Goal: Information Seeking & Learning: Learn about a topic

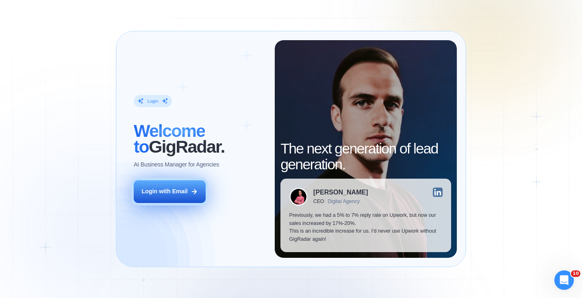
click at [160, 195] on div "Login with Email" at bounding box center [164, 192] width 46 height 8
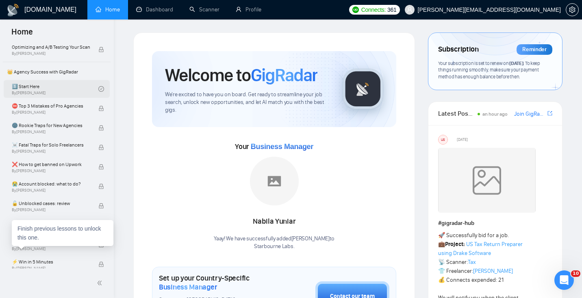
scroll to position [162, 0]
click at [65, 95] on link "1️⃣ Start Here By [PERSON_NAME]" at bounding box center [55, 89] width 87 height 18
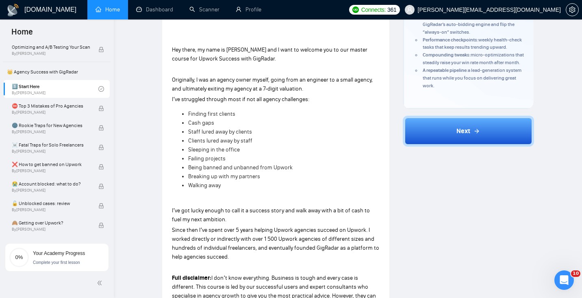
scroll to position [207, 0]
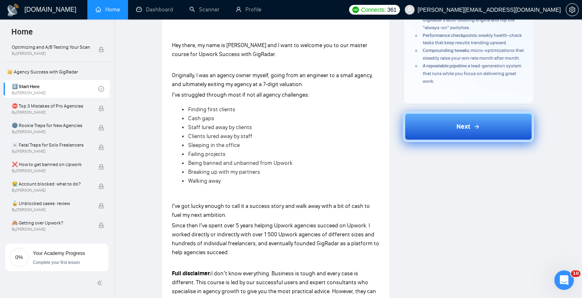
click at [471, 142] on button "Next" at bounding box center [469, 126] width 132 height 31
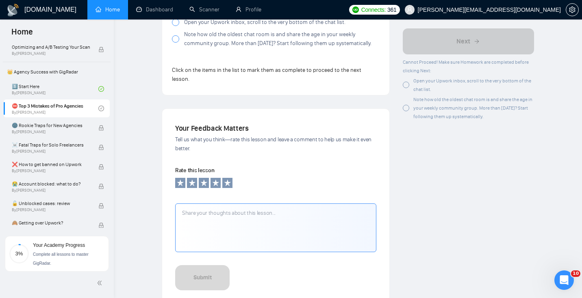
scroll to position [739, 0]
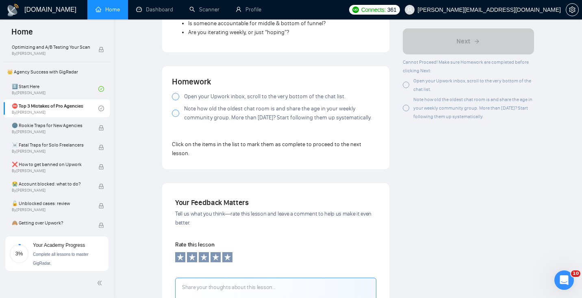
click at [192, 107] on span "Note how old the oldest chat room is and share the age in your weekly community…" at bounding box center [281, 113] width 195 height 18
click at [192, 92] on span "Open your Upwork inbox, scroll to the very bottom of the chat list." at bounding box center [264, 96] width 161 height 9
click at [259, 92] on span "Open your Upwork inbox, scroll to the very bottom of the chat list." at bounding box center [264, 96] width 161 height 9
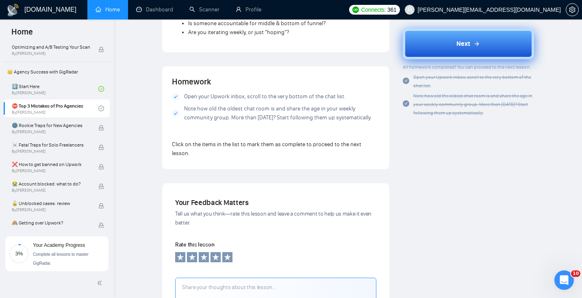
click at [480, 41] on button "Next" at bounding box center [469, 43] width 132 height 31
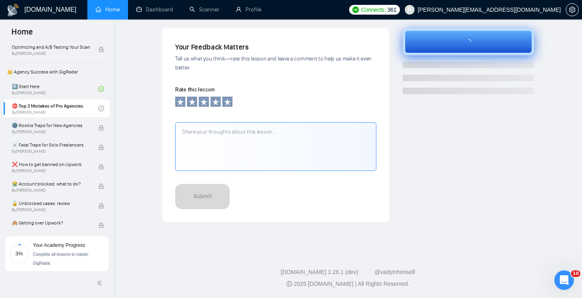
scroll to position [264, 0]
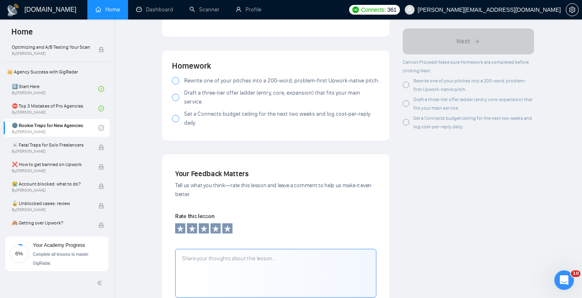
scroll to position [932, 0]
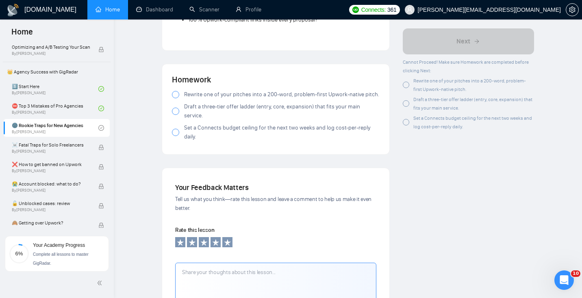
click at [205, 102] on div "Rewrite one of your pitches into a 200-word, problem-first Upwork-native pitch.…" at bounding box center [276, 117] width 208 height 54
click at [199, 108] on span "Draft a three-tier offer ladder (entry, core, expansion) that fits your main se…" at bounding box center [281, 111] width 195 height 18
click at [177, 98] on div at bounding box center [175, 94] width 7 height 7
click at [175, 129] on div at bounding box center [175, 132] width 7 height 7
click at [175, 98] on div at bounding box center [175, 94] width 7 height 7
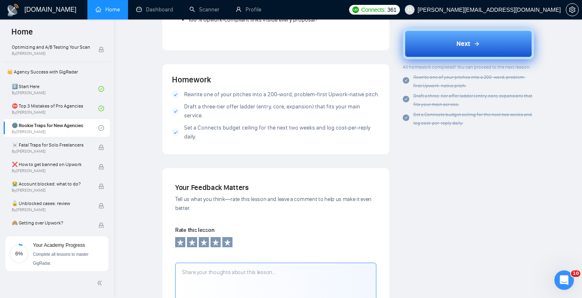
click at [464, 49] on button "Next" at bounding box center [469, 43] width 132 height 31
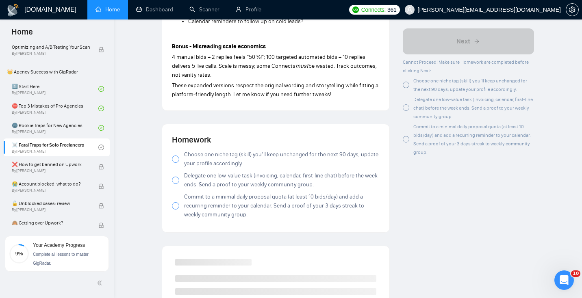
scroll to position [836, 0]
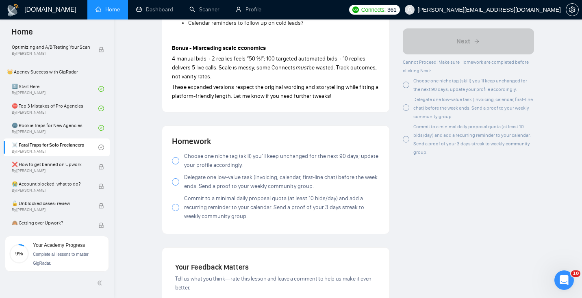
click at [197, 153] on span "Choose one niche tag (skill) you’ll keep unchanged for the next 90 days; update…" at bounding box center [281, 161] width 195 height 18
click at [185, 177] on span "Delegate one low-value task (invoicing, calendar, first-line chat) before the w…" at bounding box center [281, 182] width 195 height 18
click at [182, 211] on label "Commit to a minimal daily proposal quota (at least 10 bids/day) and add a recur…" at bounding box center [276, 207] width 208 height 27
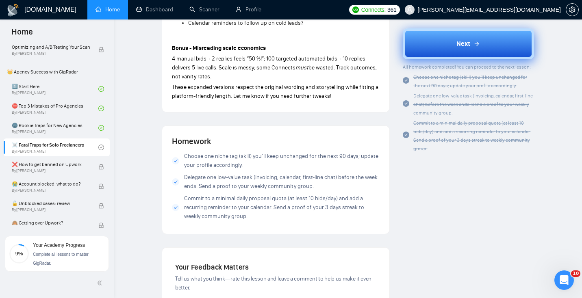
click at [454, 48] on button "Next" at bounding box center [469, 43] width 132 height 31
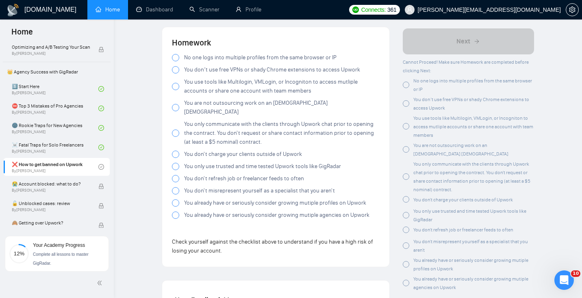
scroll to position [1479, 0]
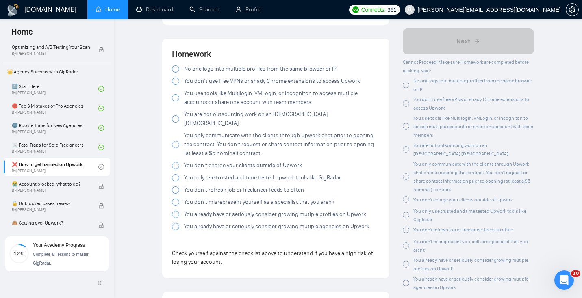
click at [188, 71] on span "No one logs into multiple profiles from the same browser or IP" at bounding box center [260, 69] width 152 height 9
click at [194, 85] on span "You don’t use free VPNs or shady Chrome extensions to access Upwork" at bounding box center [272, 81] width 176 height 9
click at [195, 92] on span "You use tools like Multilogin, VMLogin, or Incogniton to access mutliple accoun…" at bounding box center [281, 98] width 195 height 18
click at [186, 83] on span "You don’t use free VPNs or shady Chrome extensions to access Upwork" at bounding box center [272, 81] width 176 height 9
click at [175, 101] on div at bounding box center [175, 97] width 7 height 7
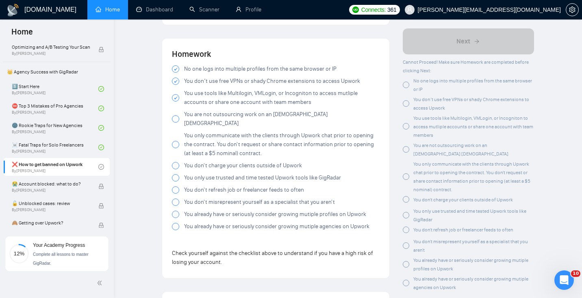
click at [175, 116] on div at bounding box center [175, 118] width 7 height 7
click at [176, 141] on div at bounding box center [175, 144] width 7 height 7
click at [174, 162] on div at bounding box center [175, 165] width 7 height 7
click at [175, 174] on div at bounding box center [175, 177] width 7 height 7
click at [176, 187] on div at bounding box center [175, 190] width 7 height 7
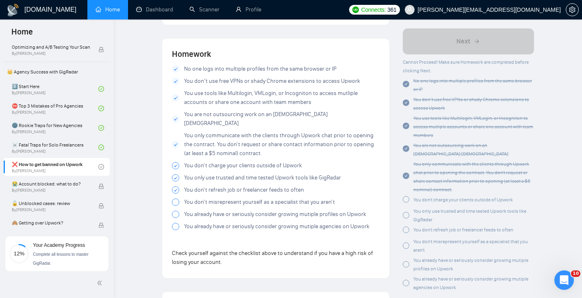
click at [176, 199] on div at bounding box center [175, 202] width 7 height 7
click at [175, 211] on div at bounding box center [175, 214] width 7 height 7
click at [177, 223] on div at bounding box center [175, 226] width 7 height 7
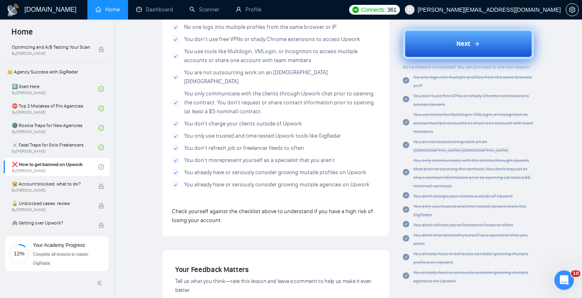
click at [438, 37] on button "Next" at bounding box center [469, 43] width 132 height 31
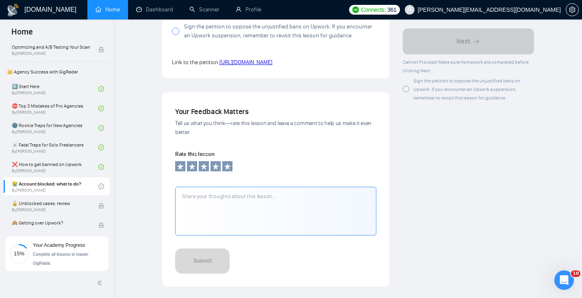
scroll to position [867, 0]
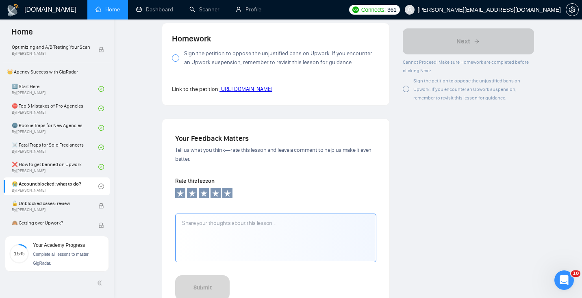
click at [178, 60] on div at bounding box center [175, 57] width 7 height 7
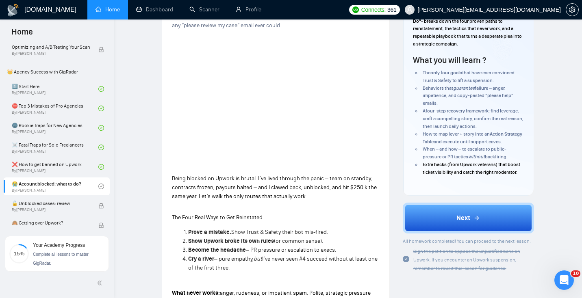
scroll to position [100, 0]
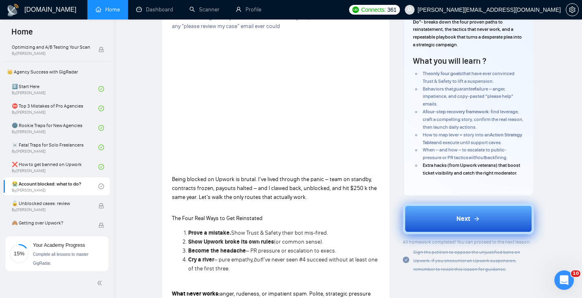
click at [448, 226] on button "Next" at bounding box center [469, 219] width 132 height 31
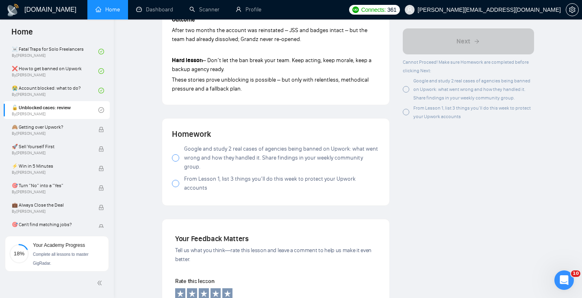
scroll to position [674, 0]
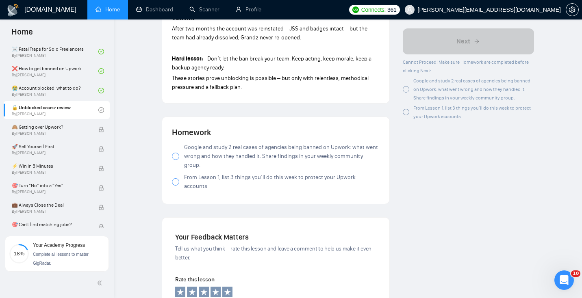
click at [178, 154] on div at bounding box center [175, 156] width 7 height 7
click at [177, 178] on div at bounding box center [175, 181] width 7 height 7
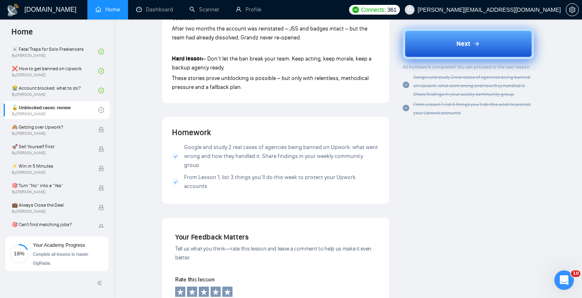
click at [467, 39] on span "Next" at bounding box center [463, 44] width 14 height 10
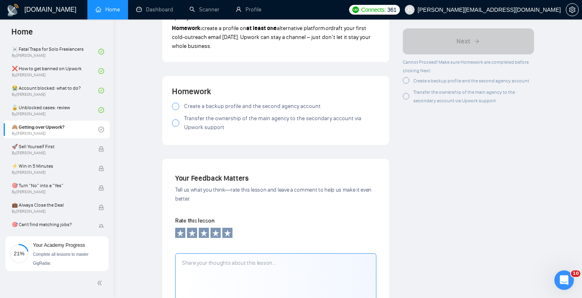
scroll to position [905, 0]
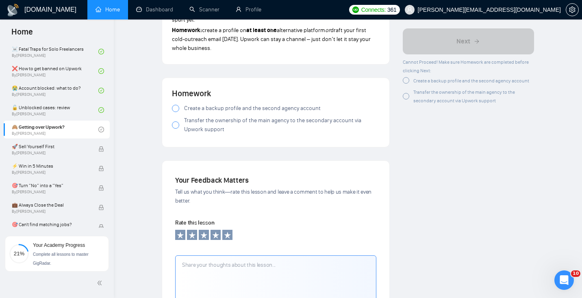
click at [204, 111] on span "Create a backup profile and the second agency account" at bounding box center [252, 108] width 137 height 9
click at [177, 128] on div at bounding box center [175, 125] width 7 height 7
click at [184, 128] on span "Transfer the ownership of the main agency to the secondary account via Upwork s…" at bounding box center [281, 125] width 195 height 18
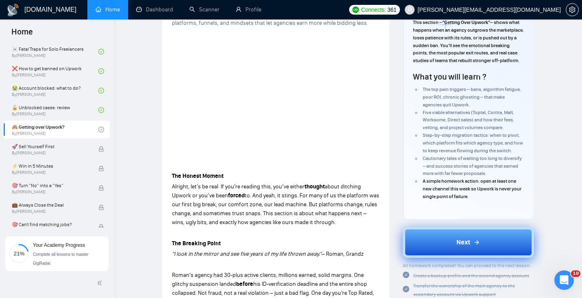
scroll to position [85, 0]
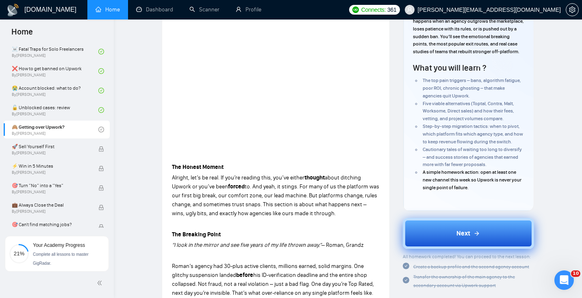
click at [440, 237] on button "Next" at bounding box center [469, 233] width 132 height 31
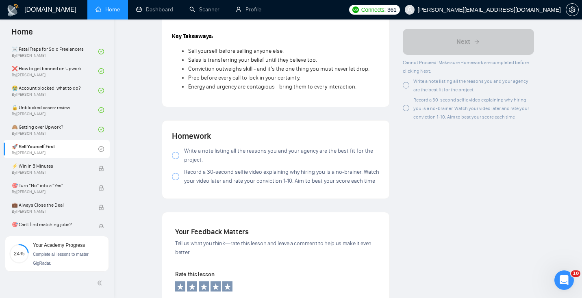
scroll to position [769, 0]
click at [177, 147] on label "Write a note listing all the reasons you and your agency are the best fit for t…" at bounding box center [276, 156] width 208 height 18
click at [176, 174] on div at bounding box center [175, 177] width 7 height 7
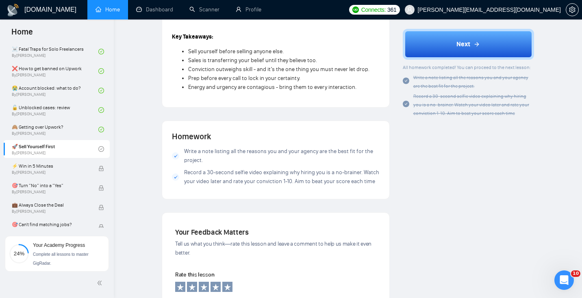
scroll to position [543, 0]
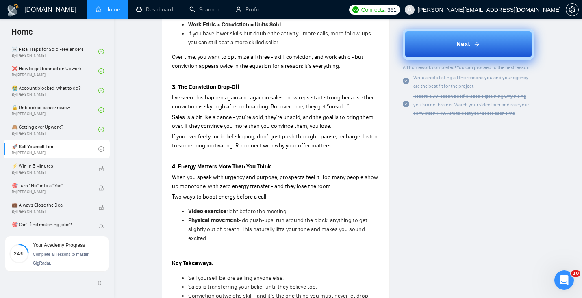
click at [420, 45] on button "Next" at bounding box center [469, 43] width 132 height 31
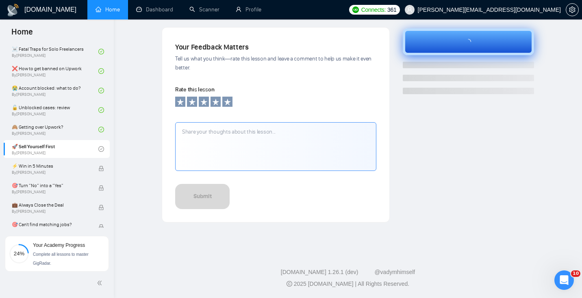
scroll to position [264, 0]
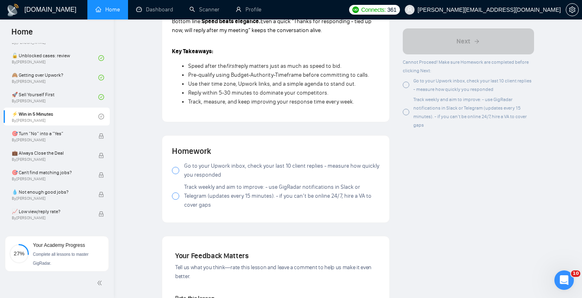
scroll to position [837, 0]
click at [176, 172] on div at bounding box center [175, 169] width 7 height 7
click at [176, 198] on div at bounding box center [175, 194] width 7 height 7
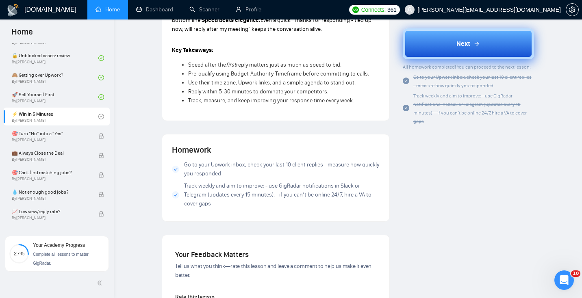
click at [446, 44] on button "Next" at bounding box center [469, 43] width 132 height 31
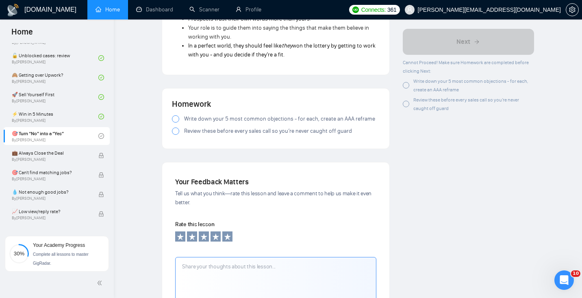
scroll to position [1248, 0]
click at [174, 116] on div at bounding box center [175, 119] width 7 height 7
click at [175, 128] on div at bounding box center [175, 131] width 7 height 7
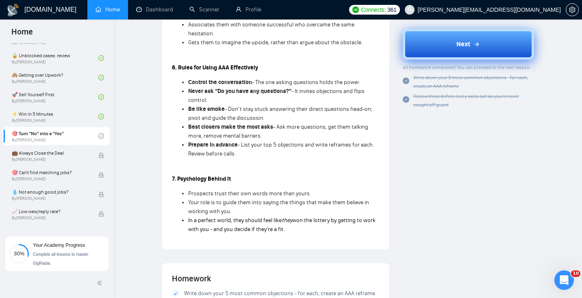
click at [458, 34] on button "Next" at bounding box center [469, 43] width 132 height 31
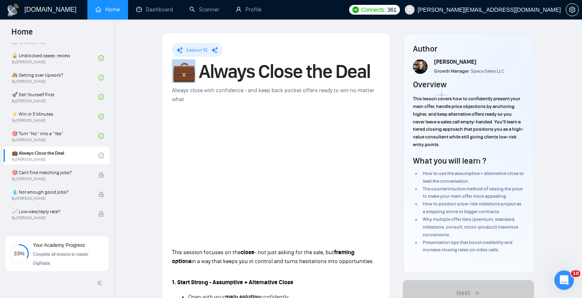
drag, startPoint x: 170, startPoint y: 74, endPoint x: 191, endPoint y: 76, distance: 21.2
